Goal: Find specific page/section: Find specific page/section

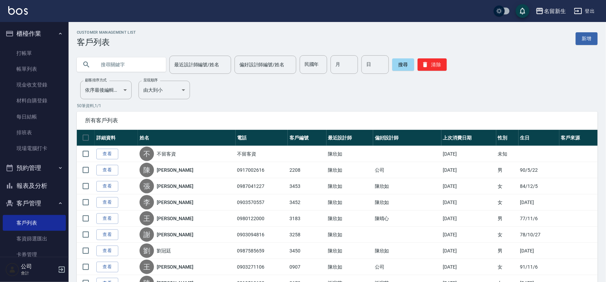
click at [123, 67] on input "text" at bounding box center [128, 64] width 64 height 19
type input "[PERSON_NAME]"
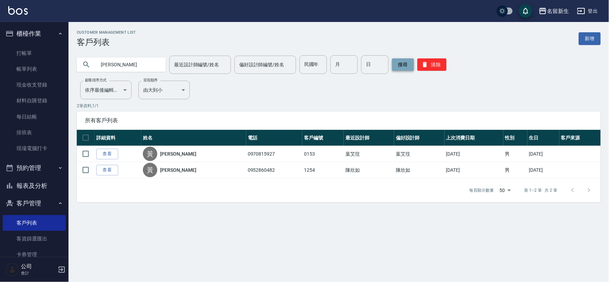
drag, startPoint x: 431, startPoint y: 68, endPoint x: 410, endPoint y: 64, distance: 21.2
click at [431, 68] on button "清除" at bounding box center [432, 64] width 29 height 12
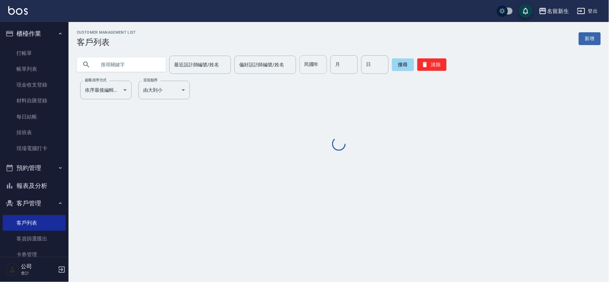
click at [313, 67] on input "民國年" at bounding box center [313, 64] width 27 height 19
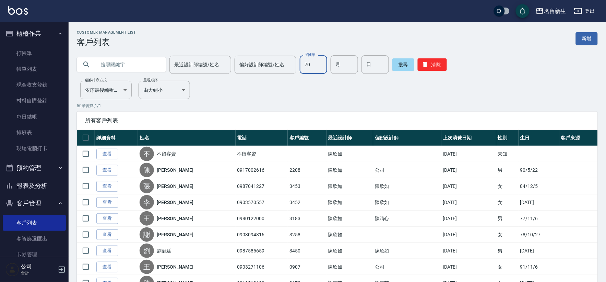
type input "70"
type input "12"
type input "30"
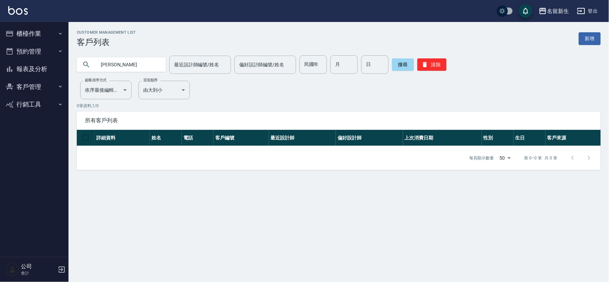
type input "秋"
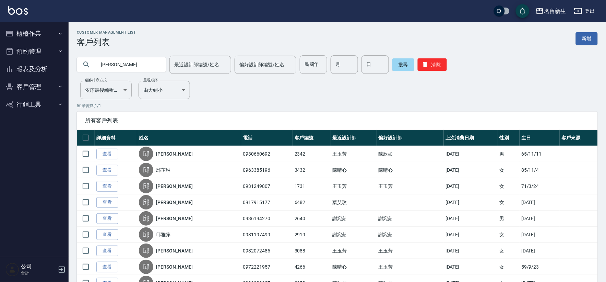
type input "[PERSON_NAME]"
